Goal: Find specific page/section: Find specific page/section

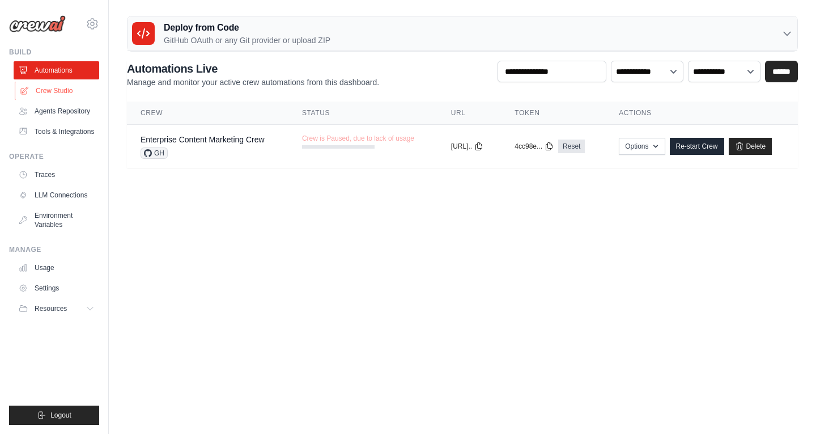
click at [43, 92] on link "Crew Studio" at bounding box center [58, 91] width 86 height 18
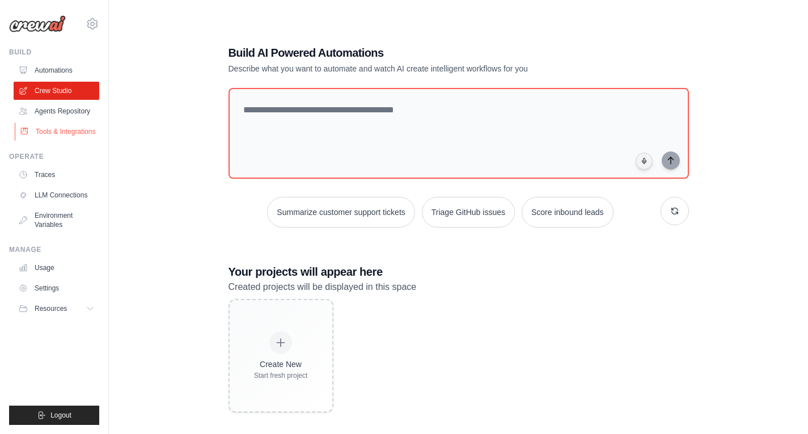
click at [64, 136] on link "Tools & Integrations" at bounding box center [58, 131] width 86 height 18
